Goal: Information Seeking & Learning: Learn about a topic

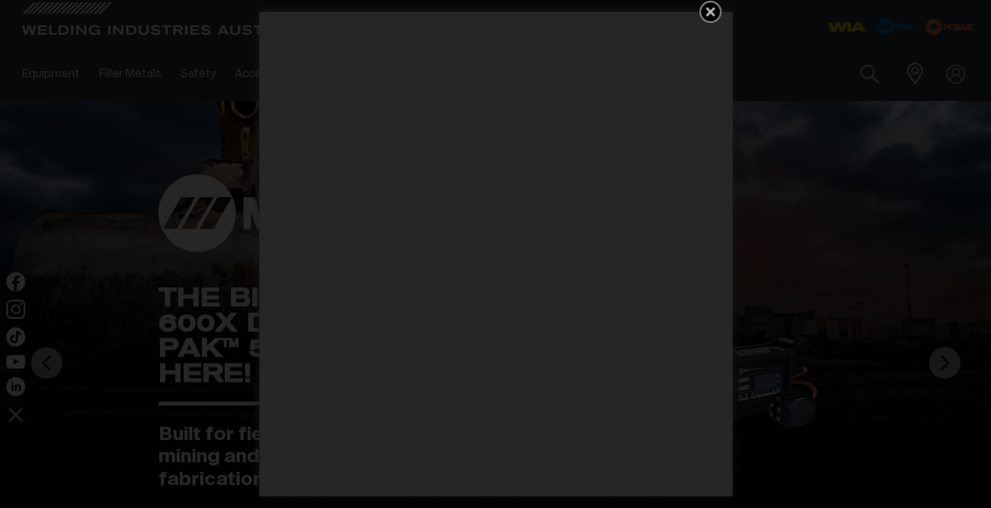
click at [715, 14] on icon "Get 5 WIA Welding Guides Free!" at bounding box center [710, 11] width 19 height 19
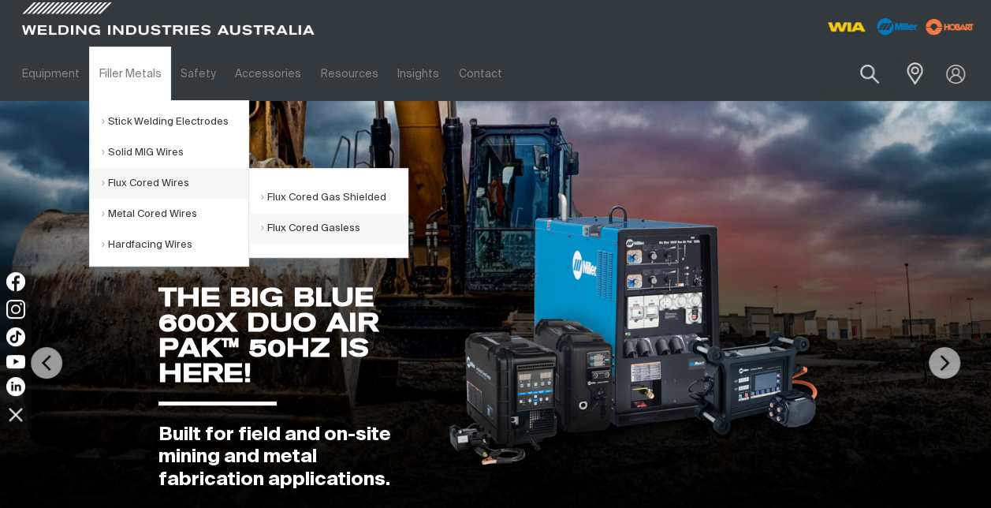
click at [298, 226] on link "Flux Cored Gasless" at bounding box center [334, 228] width 147 height 31
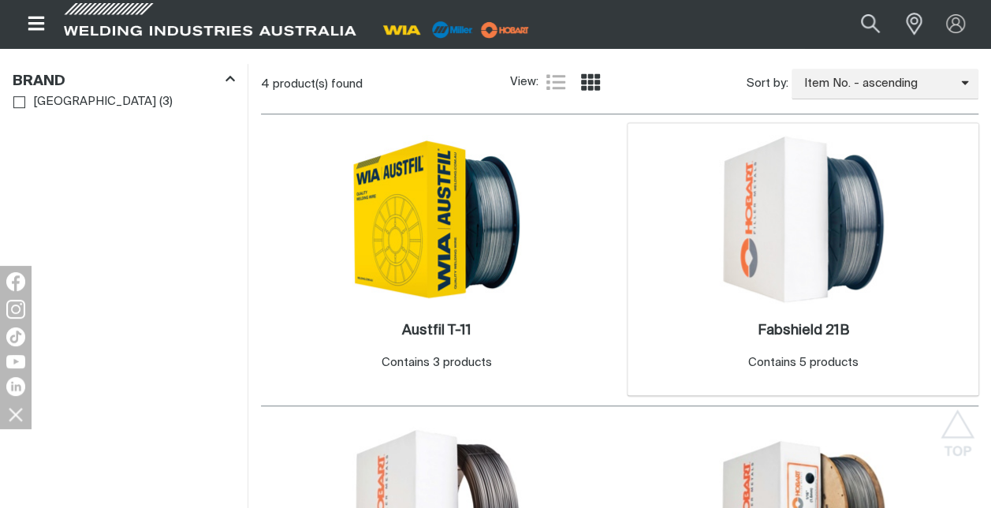
scroll to position [427, 0]
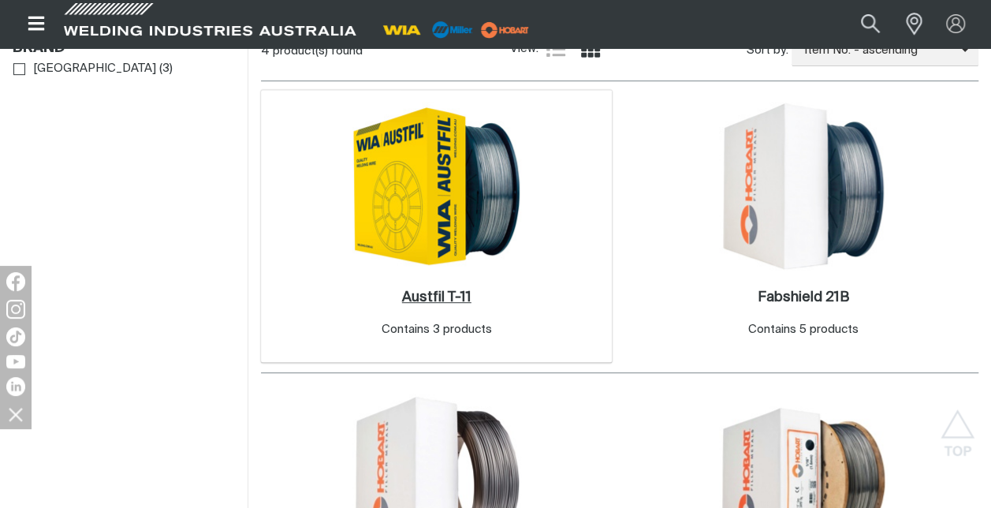
click at [409, 295] on h2 "Austfil T-11 ." at bounding box center [436, 297] width 69 height 14
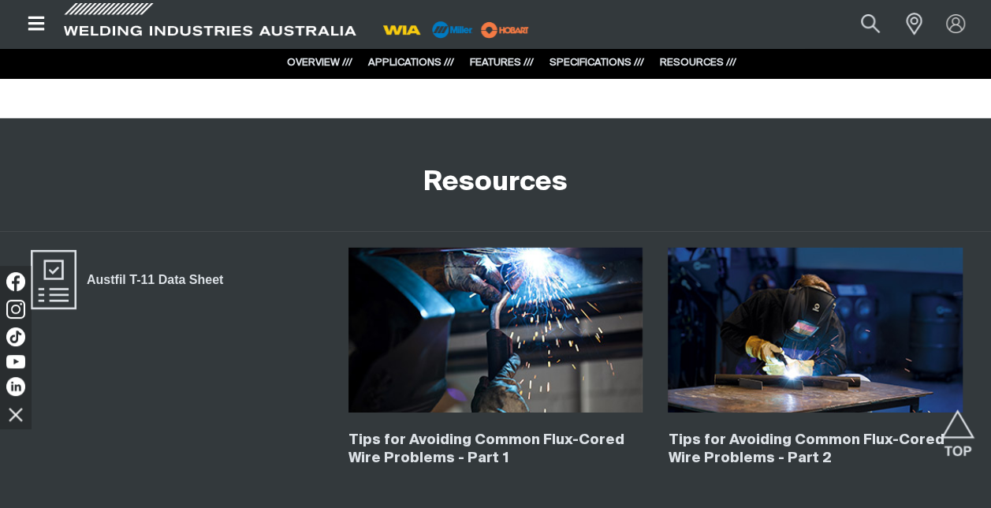
scroll to position [2459, 0]
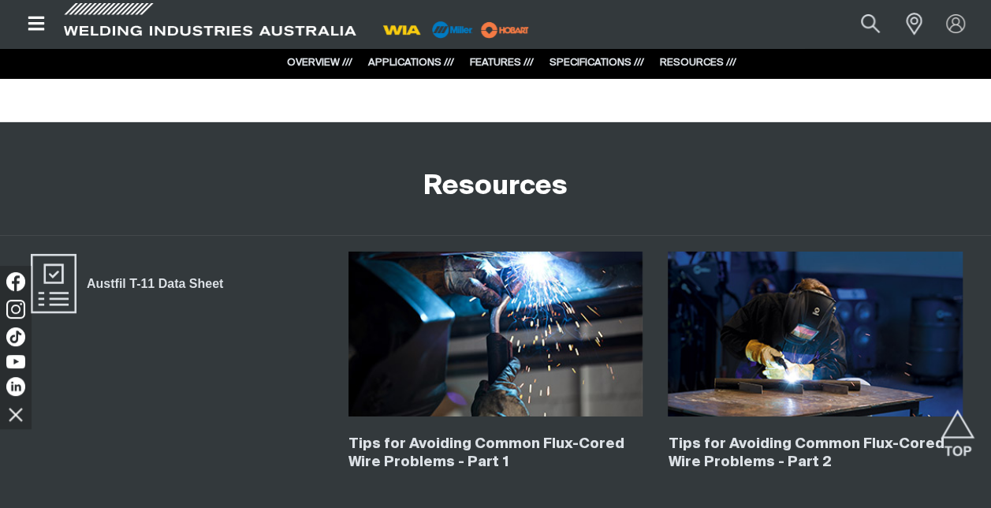
click at [522, 393] on img at bounding box center [496, 334] width 295 height 164
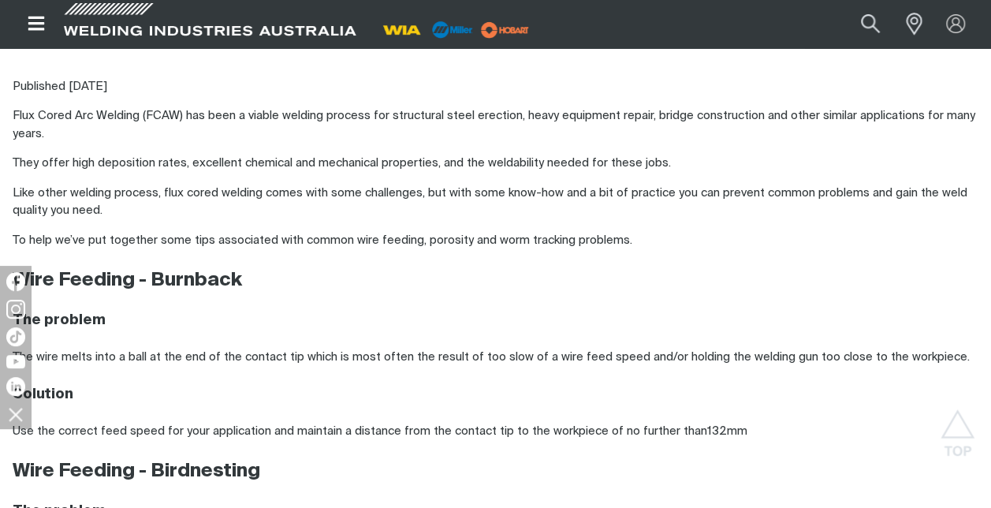
scroll to position [632, 0]
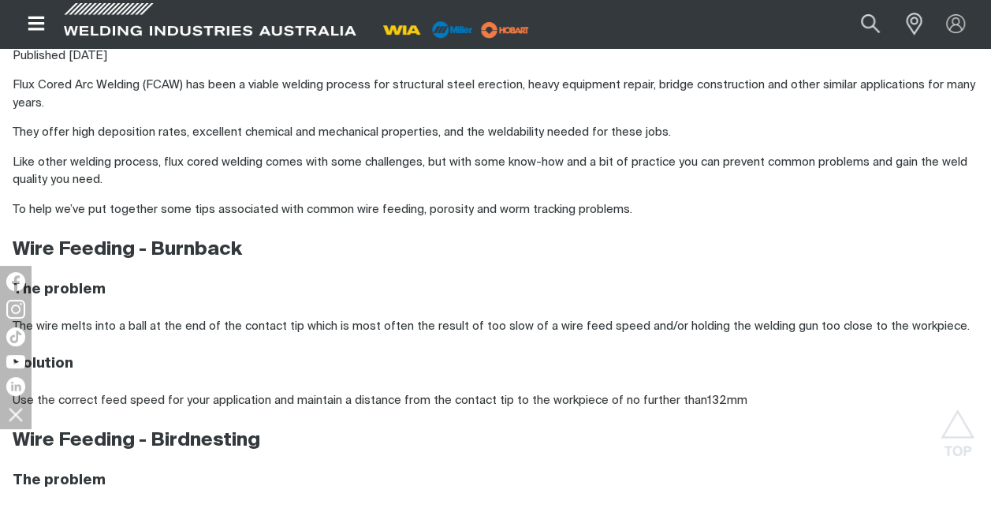
drag, startPoint x: 994, startPoint y: 82, endPoint x: 937, endPoint y: 99, distance: 59.4
click at [937, 99] on div "Tips for Avoiding Common Flux-Cored Wire Problems - Part 1 Published [DATE] Flu…" at bounding box center [495, 321] width 991 height 1705
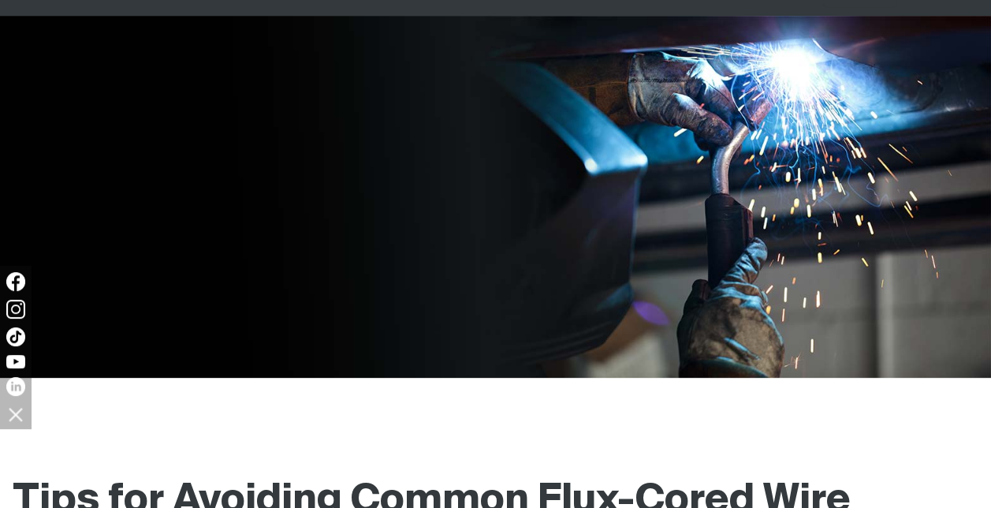
scroll to position [0, 0]
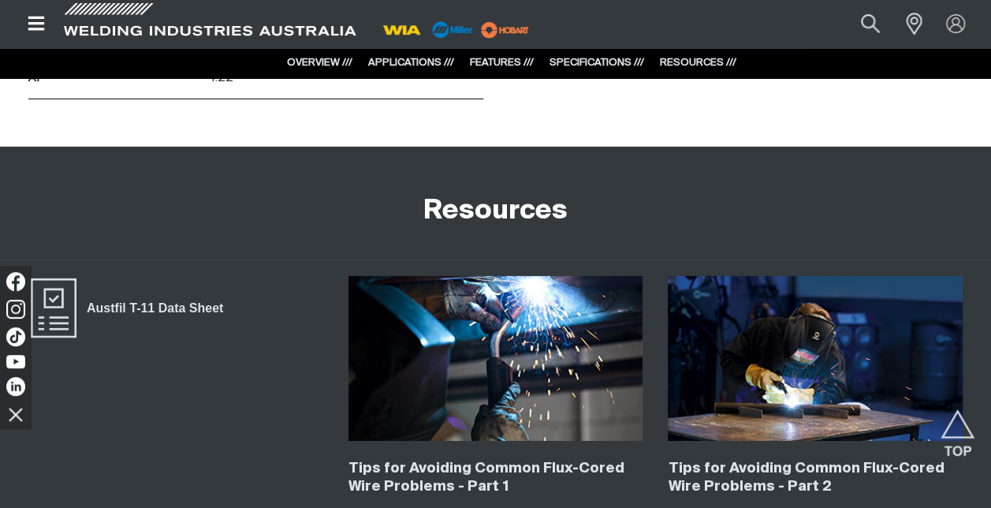
scroll to position [2459, 0]
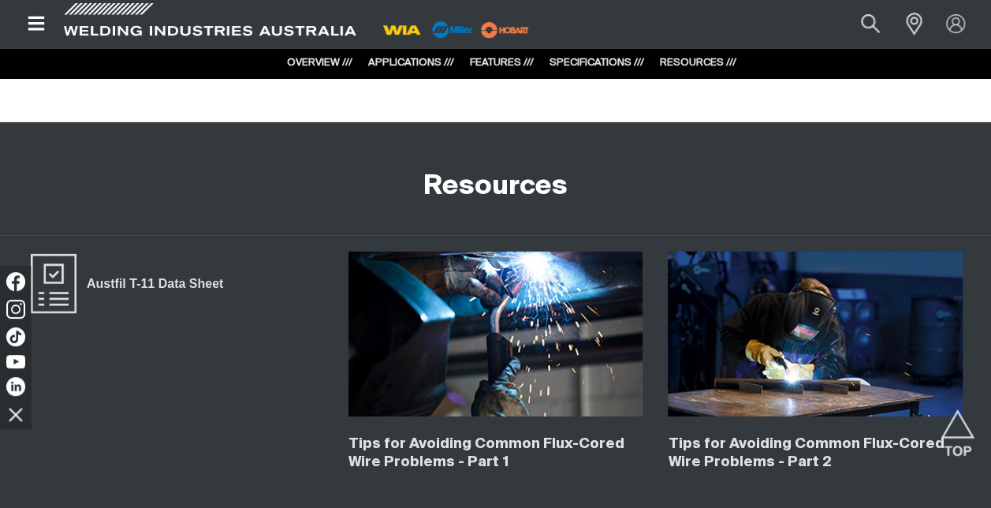
click at [824, 349] on img at bounding box center [815, 334] width 295 height 164
